Goal: Find specific page/section

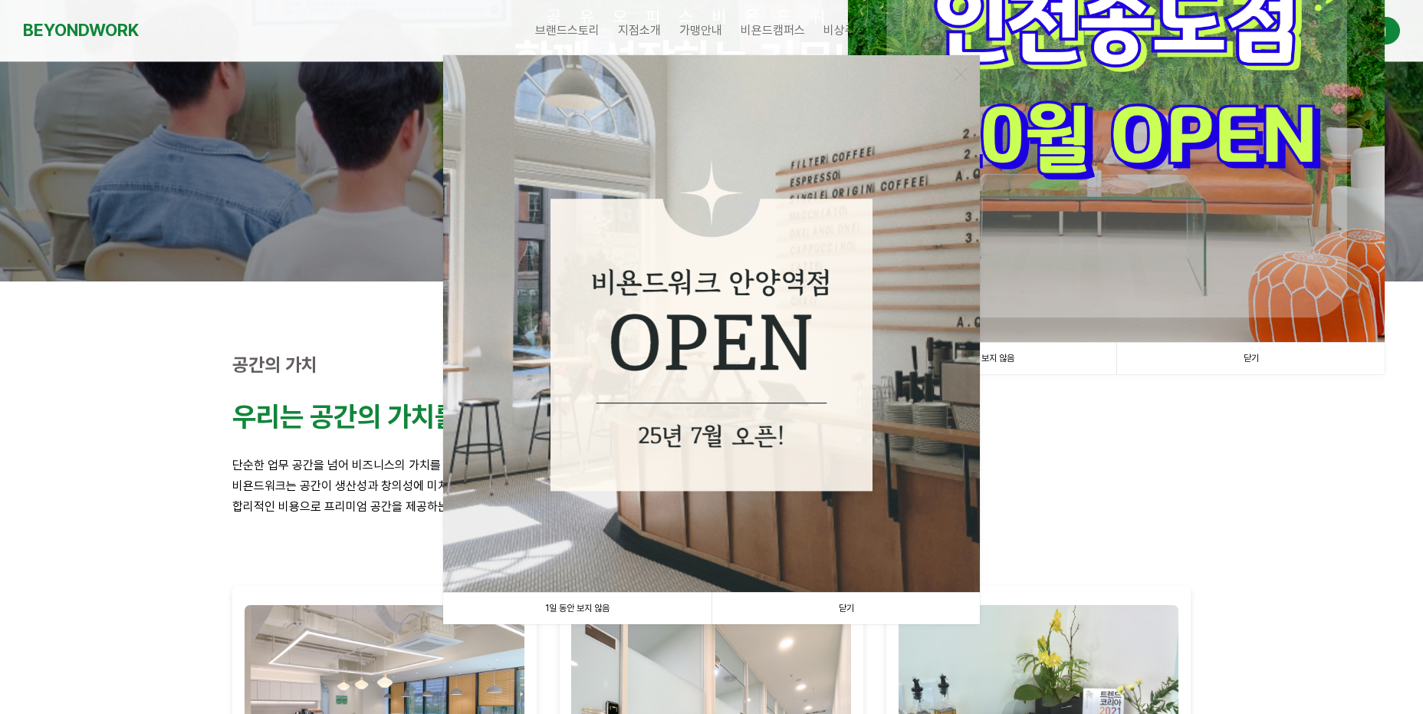
scroll to position [230, 0]
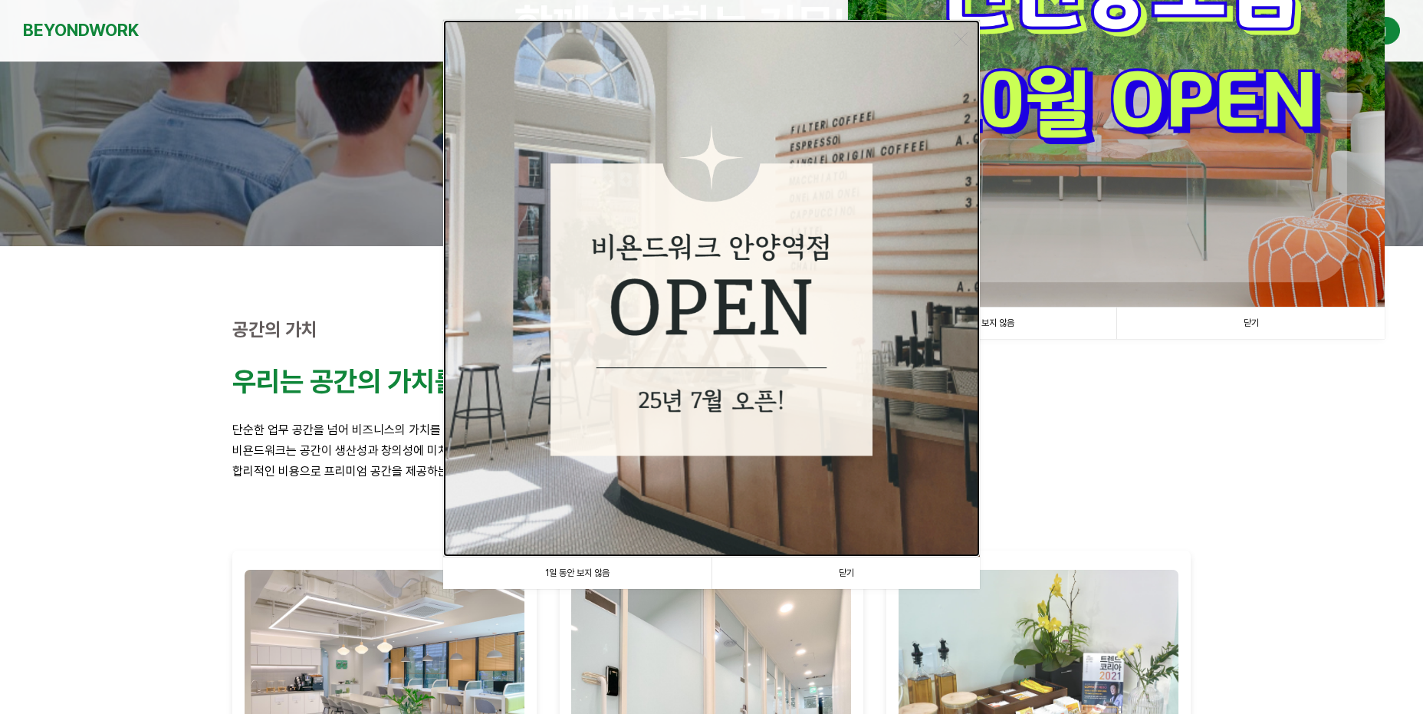
click at [859, 487] on img at bounding box center [711, 288] width 537 height 537
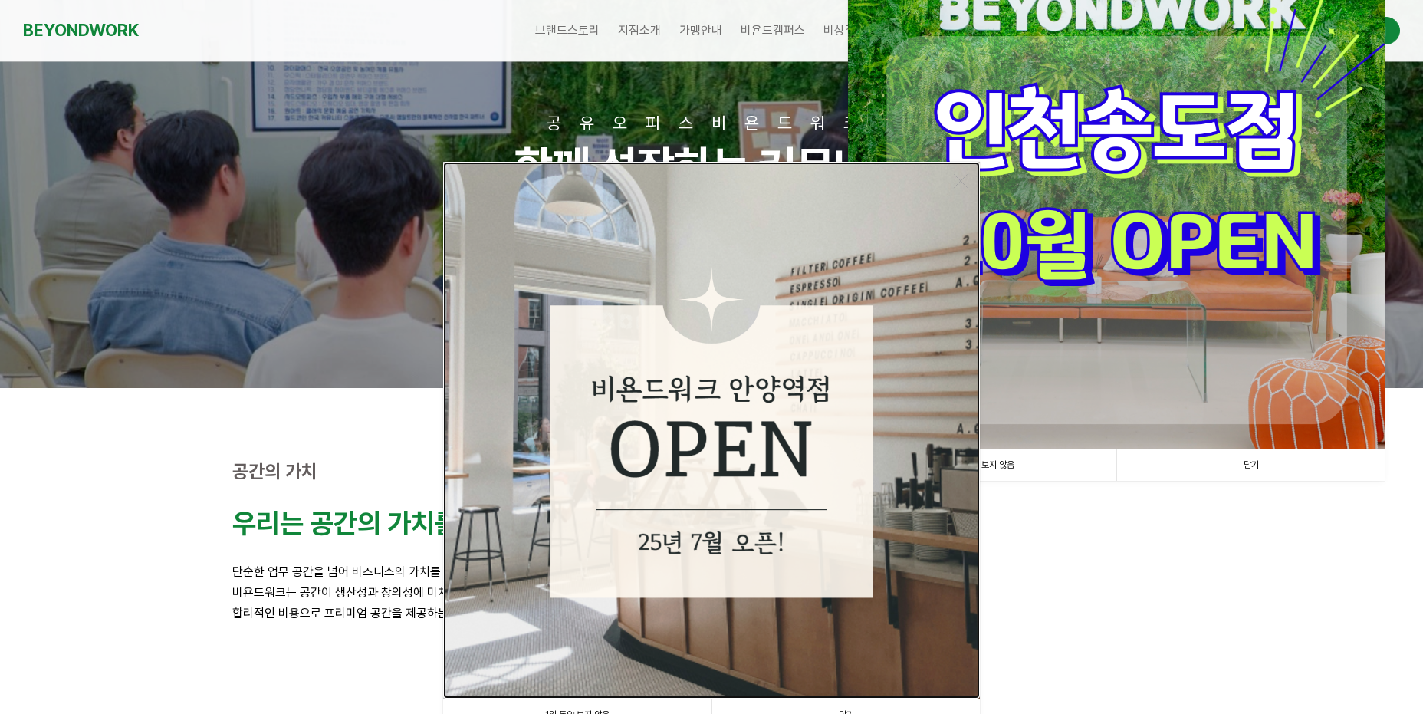
scroll to position [0, 0]
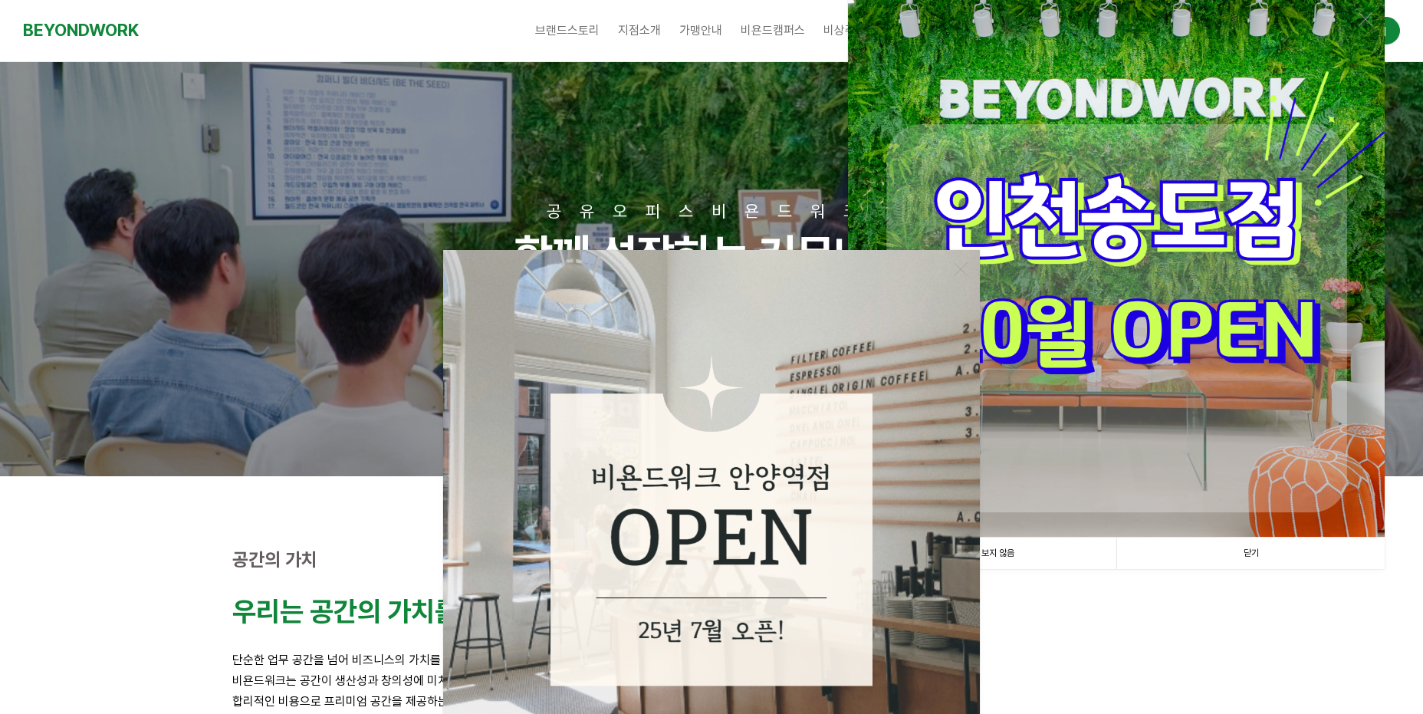
click at [1304, 549] on link "닫기" at bounding box center [1251, 553] width 268 height 31
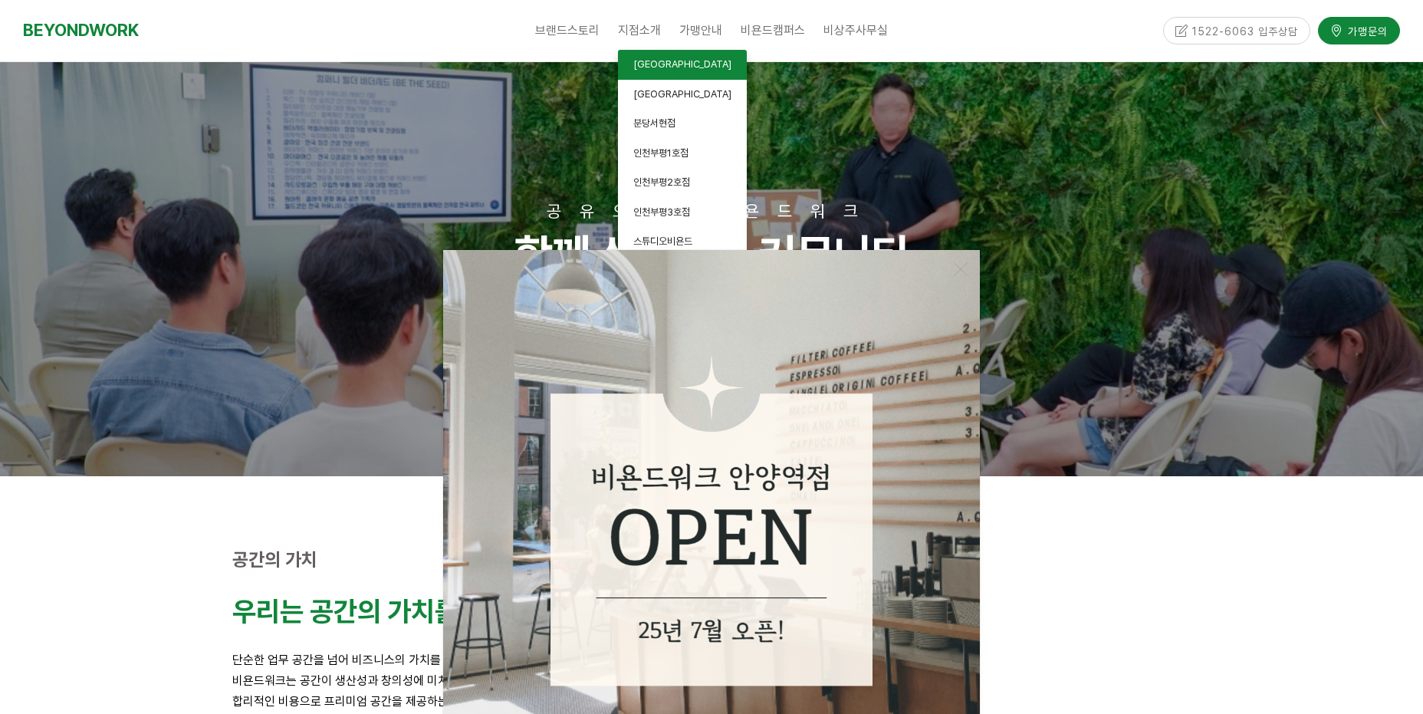
click at [663, 65] on span "[GEOGRAPHIC_DATA]" at bounding box center [682, 64] width 98 height 12
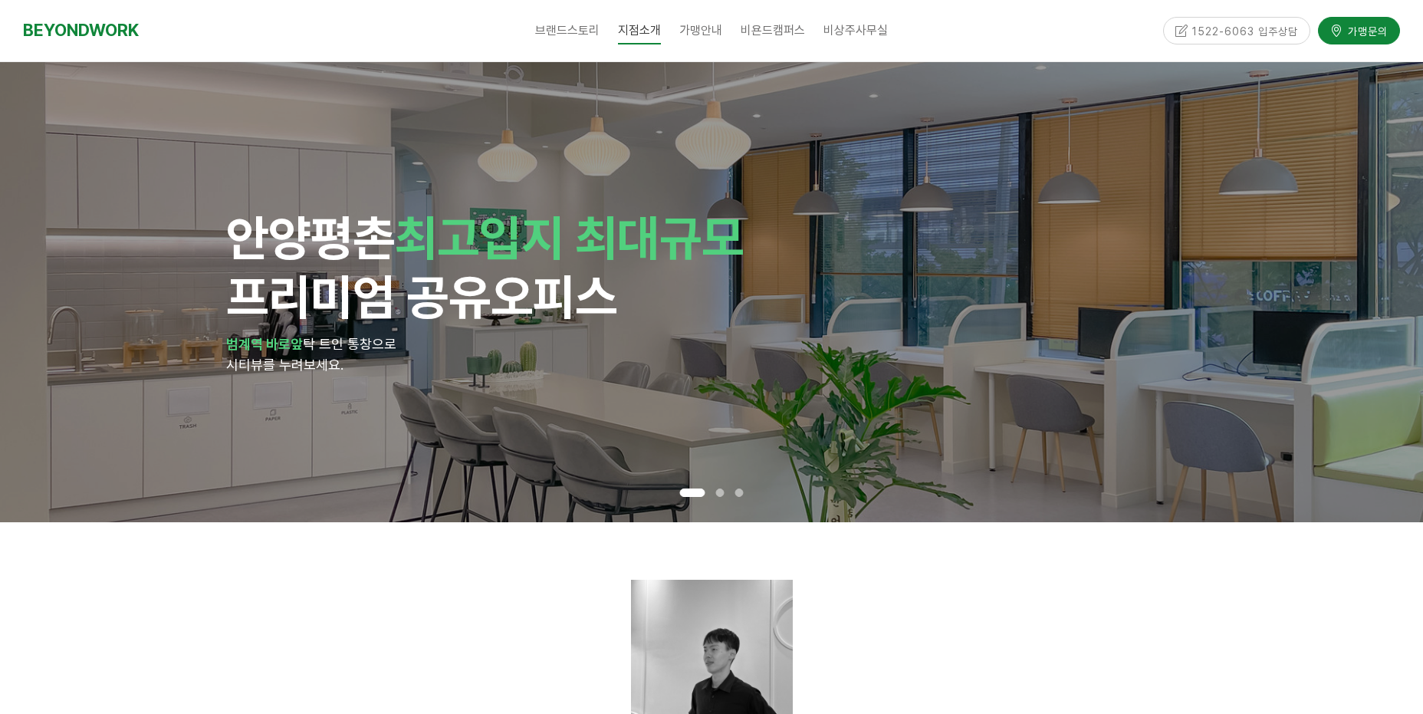
scroll to position [460, 0]
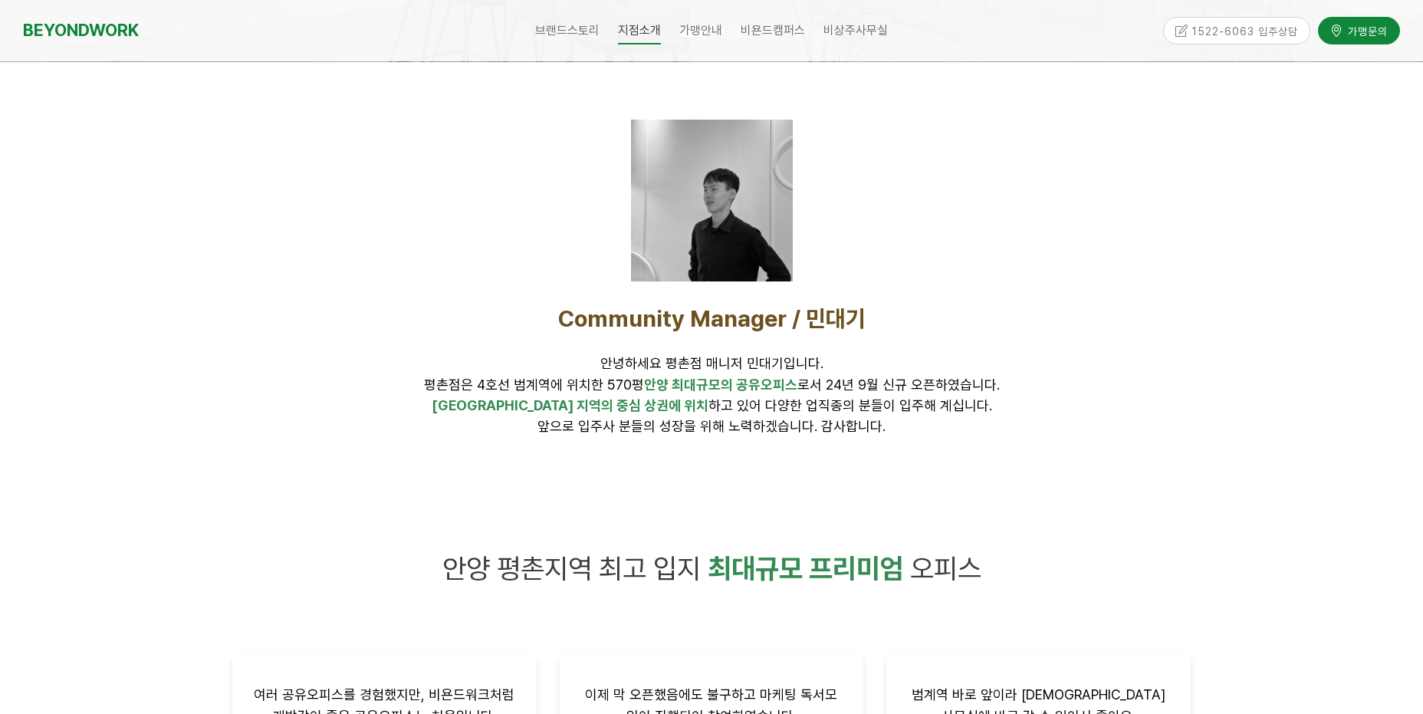
click at [685, 317] on span "Community Manager / 민대기" at bounding box center [712, 318] width 308 height 28
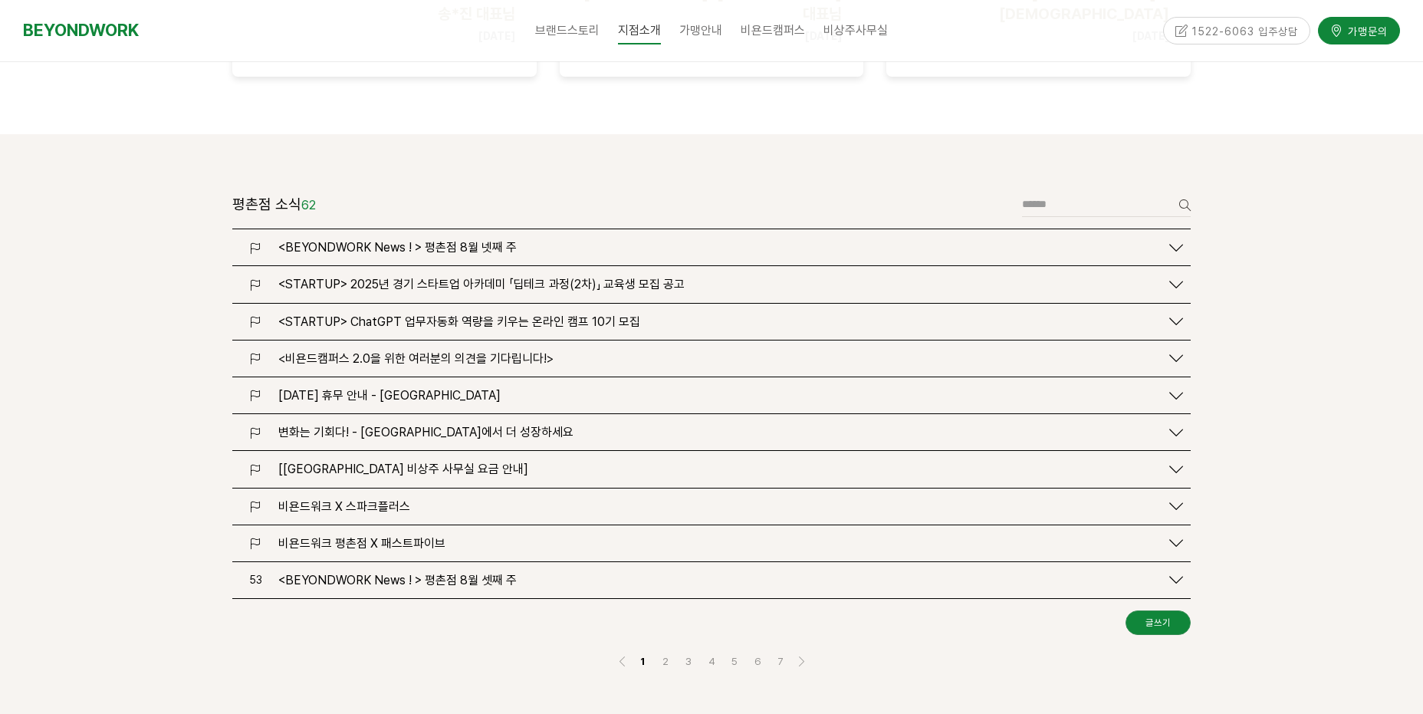
scroll to position [1764, 0]
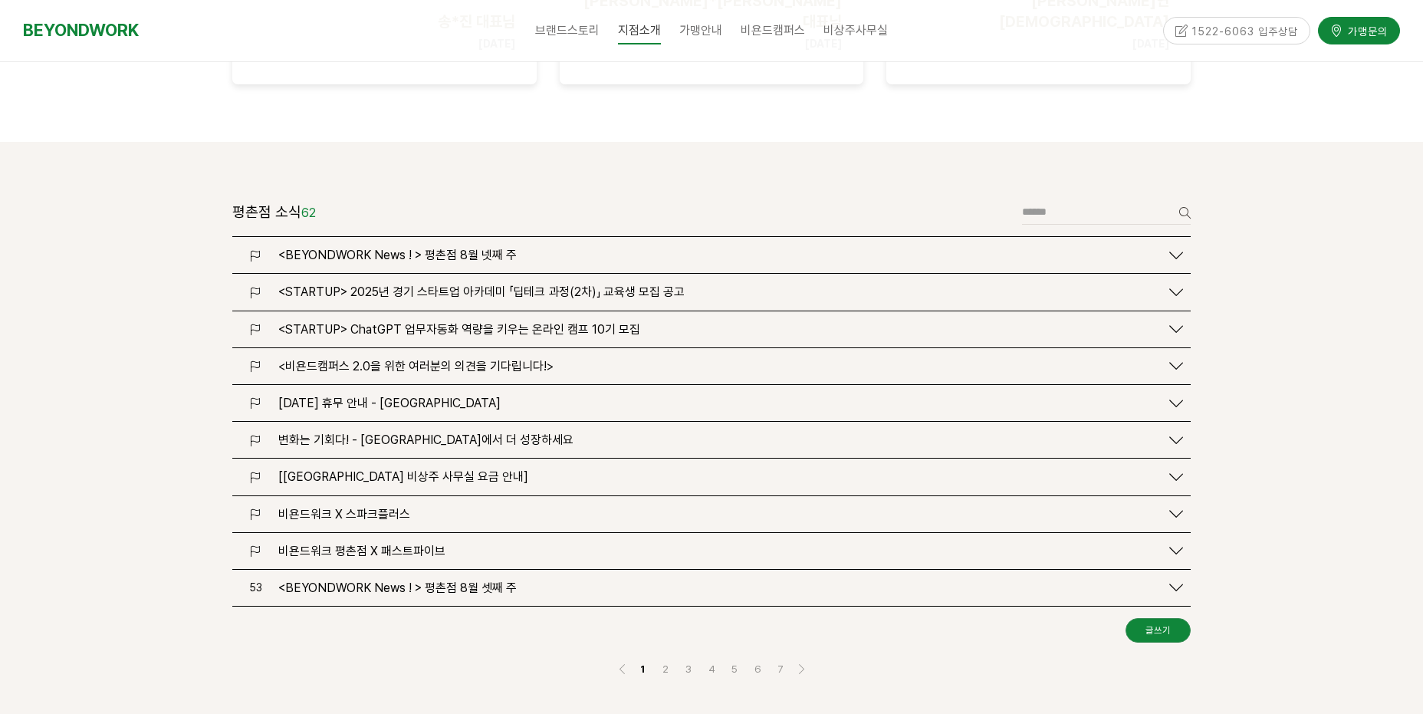
click at [515, 544] on div "비욘드워크 평촌점 X 패스트파이브" at bounding box center [716, 551] width 890 height 15
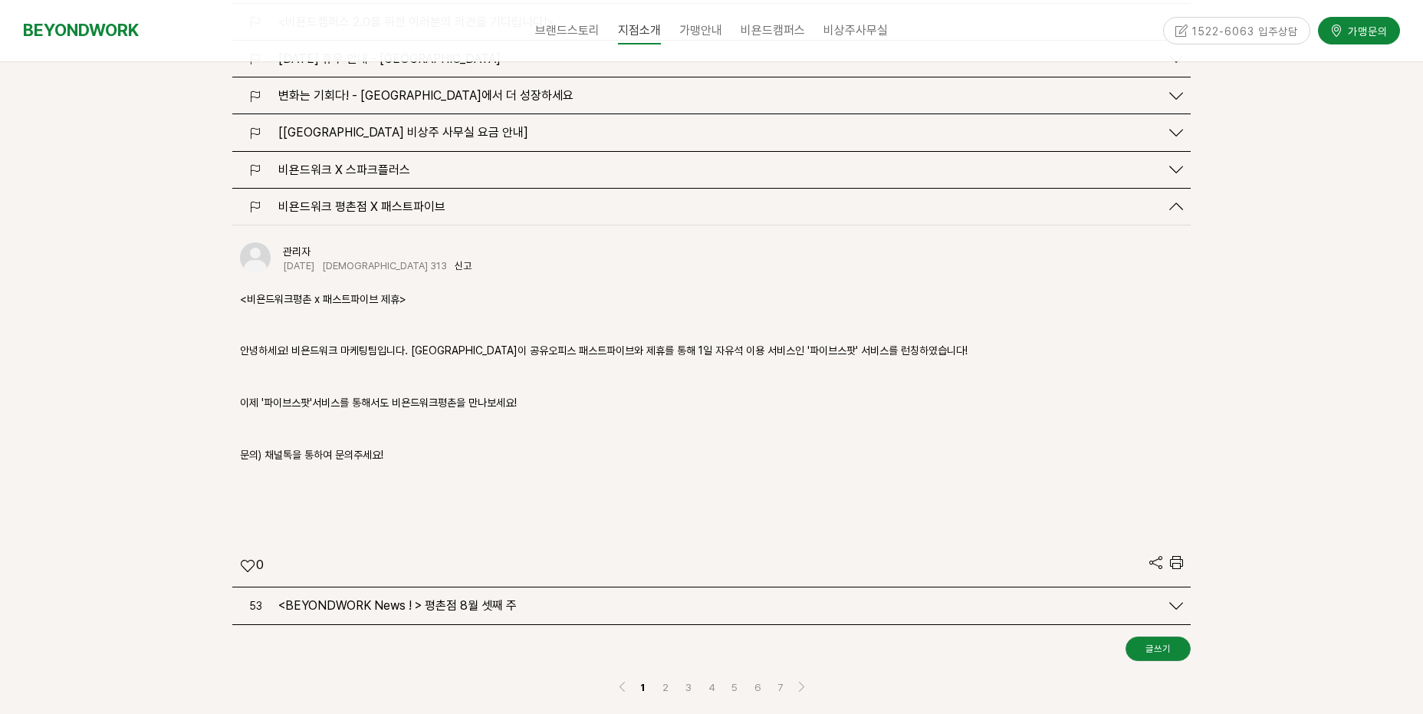
scroll to position [2147, 0]
